Goal: Task Accomplishment & Management: Manage account settings

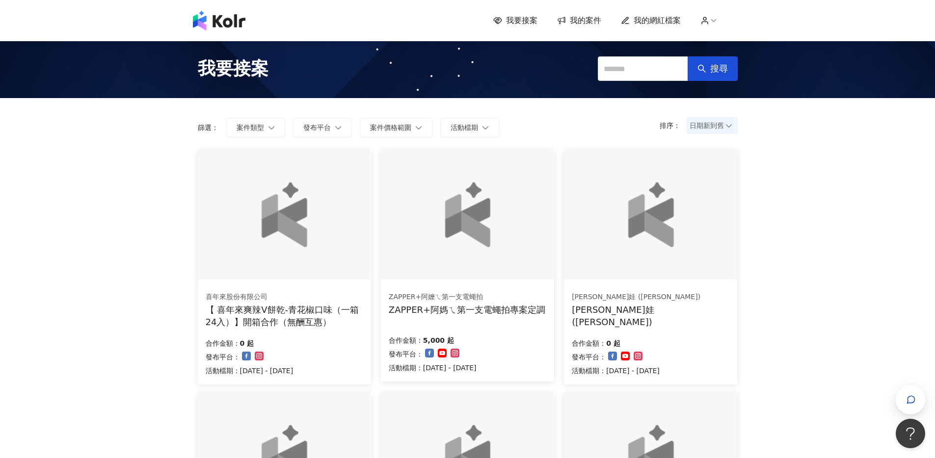
click at [589, 13] on div "我要接案 我的案件 我的網紅檔案" at bounding box center [468, 21] width 560 height 20
click at [593, 15] on span "我的案件" at bounding box center [585, 20] width 31 height 11
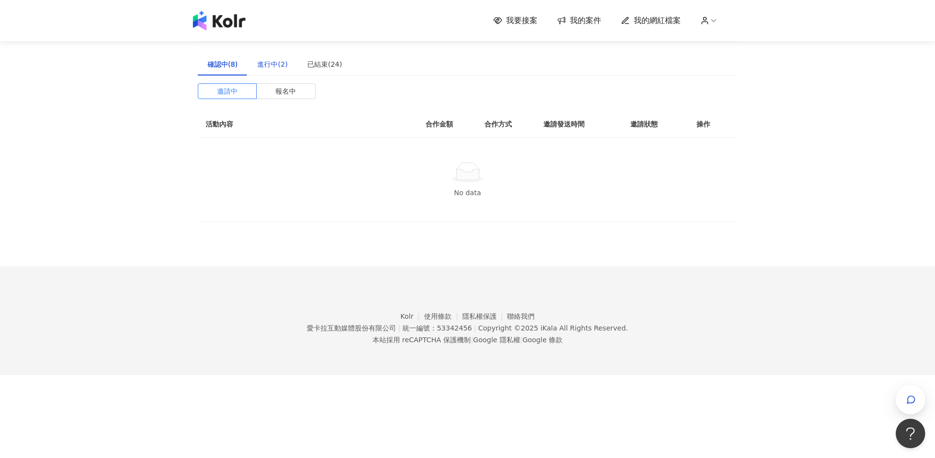
click at [281, 68] on div "進行中(2)" at bounding box center [272, 64] width 30 height 11
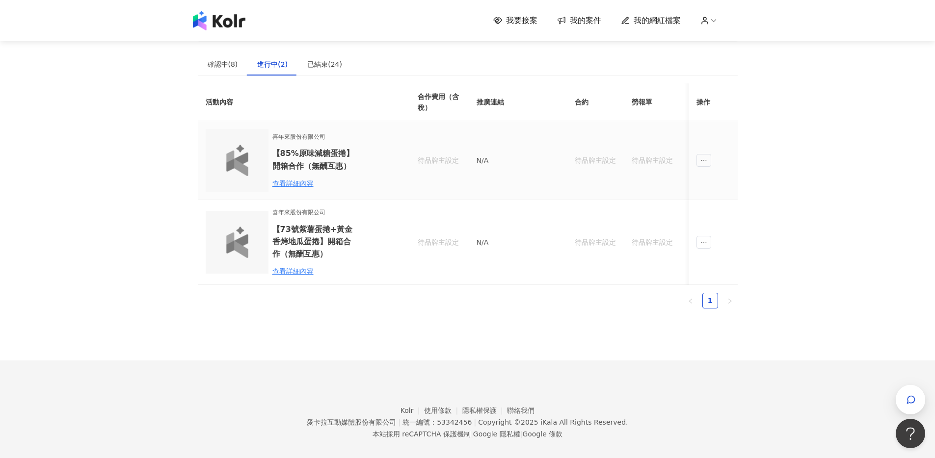
click at [705, 168] on td at bounding box center [713, 160] width 49 height 79
click at [705, 162] on icon "ellipsis" at bounding box center [703, 160] width 7 height 7
click at [705, 208] on icon "message" at bounding box center [707, 204] width 7 height 7
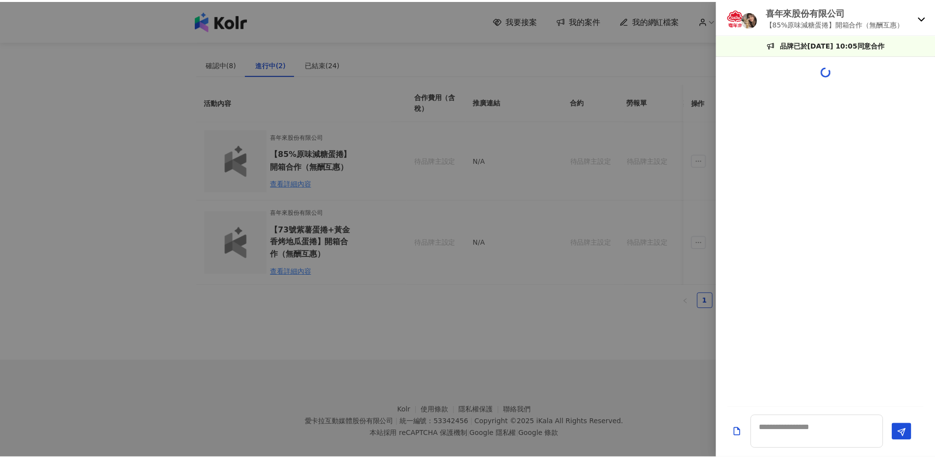
scroll to position [347, 0]
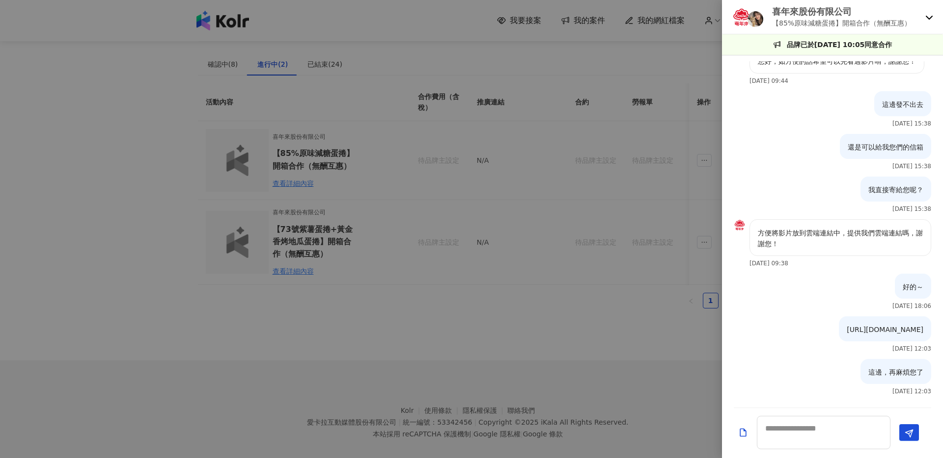
click at [661, 318] on div at bounding box center [471, 229] width 943 height 458
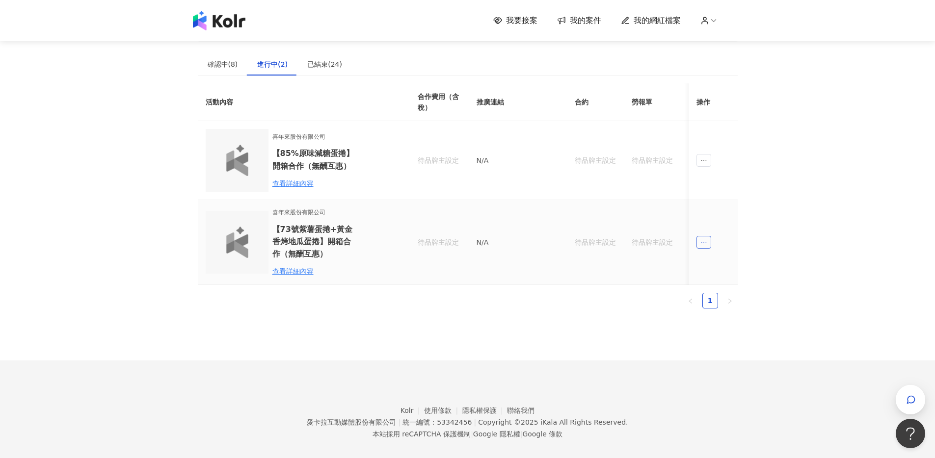
click at [697, 246] on span "ellipsis" at bounding box center [704, 242] width 15 height 13
